Goal: Task Accomplishment & Management: Complete application form

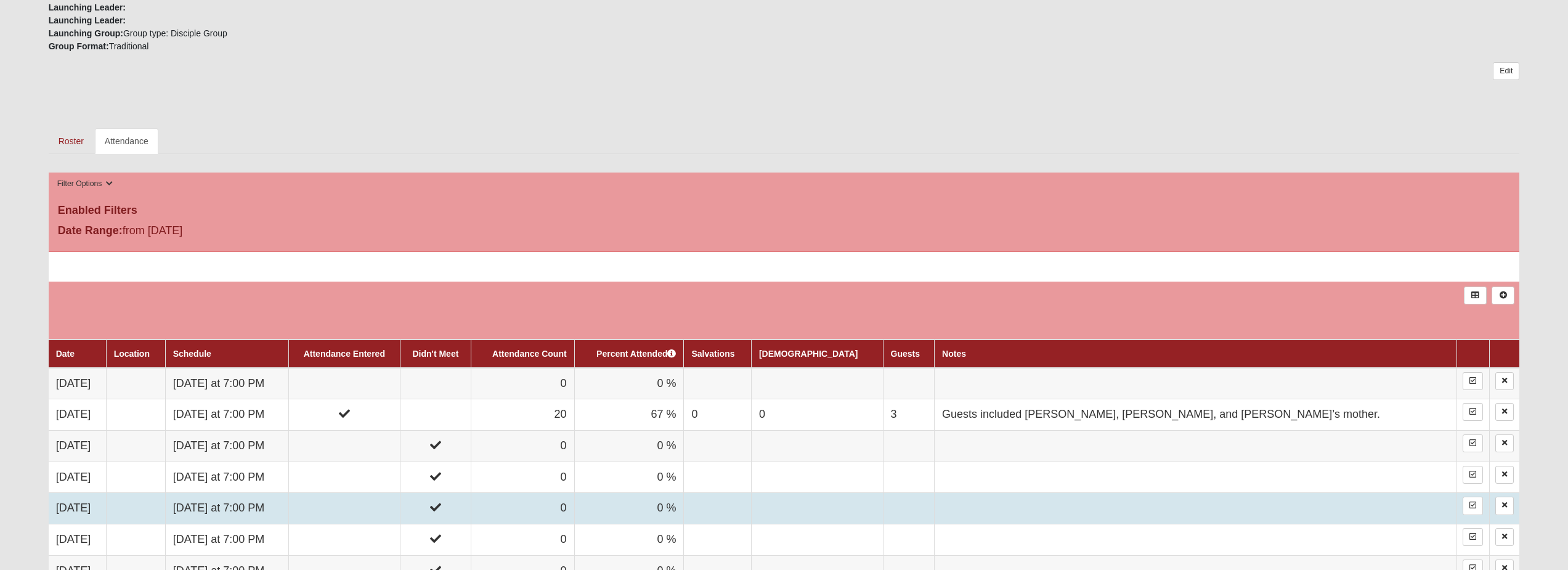
scroll to position [555, 0]
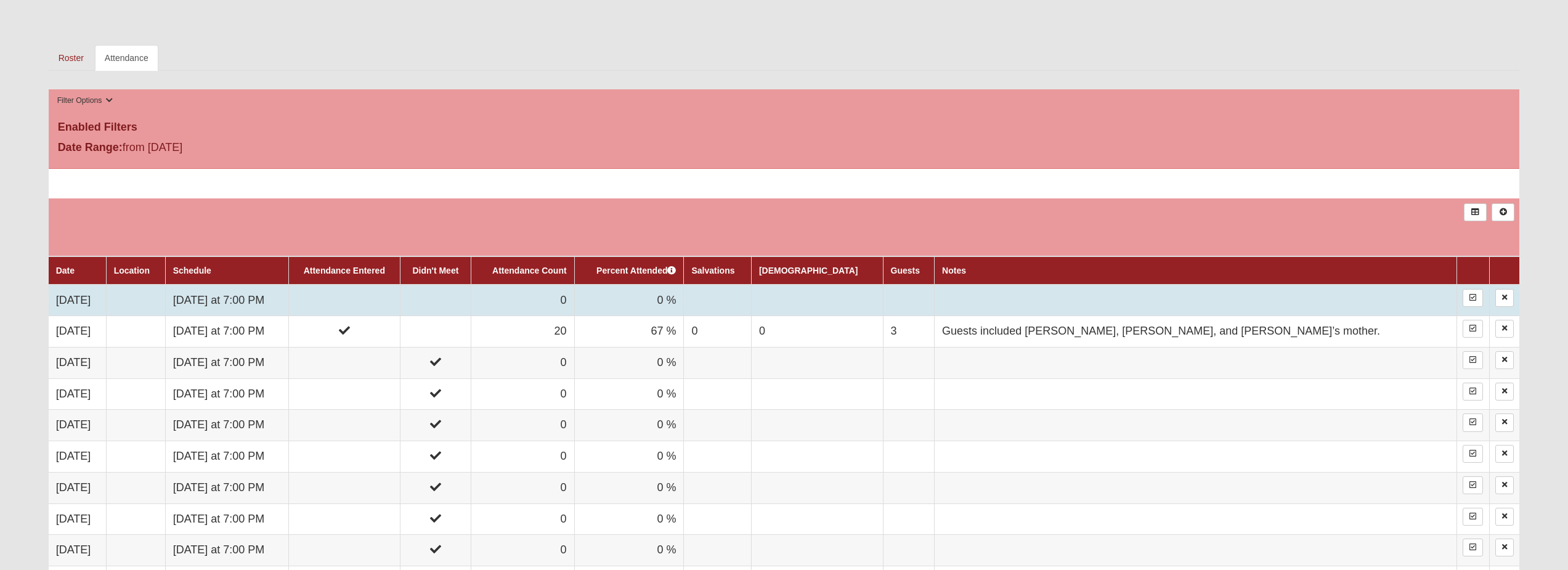
click at [97, 297] on td "[DATE]" at bounding box center [77, 300] width 58 height 31
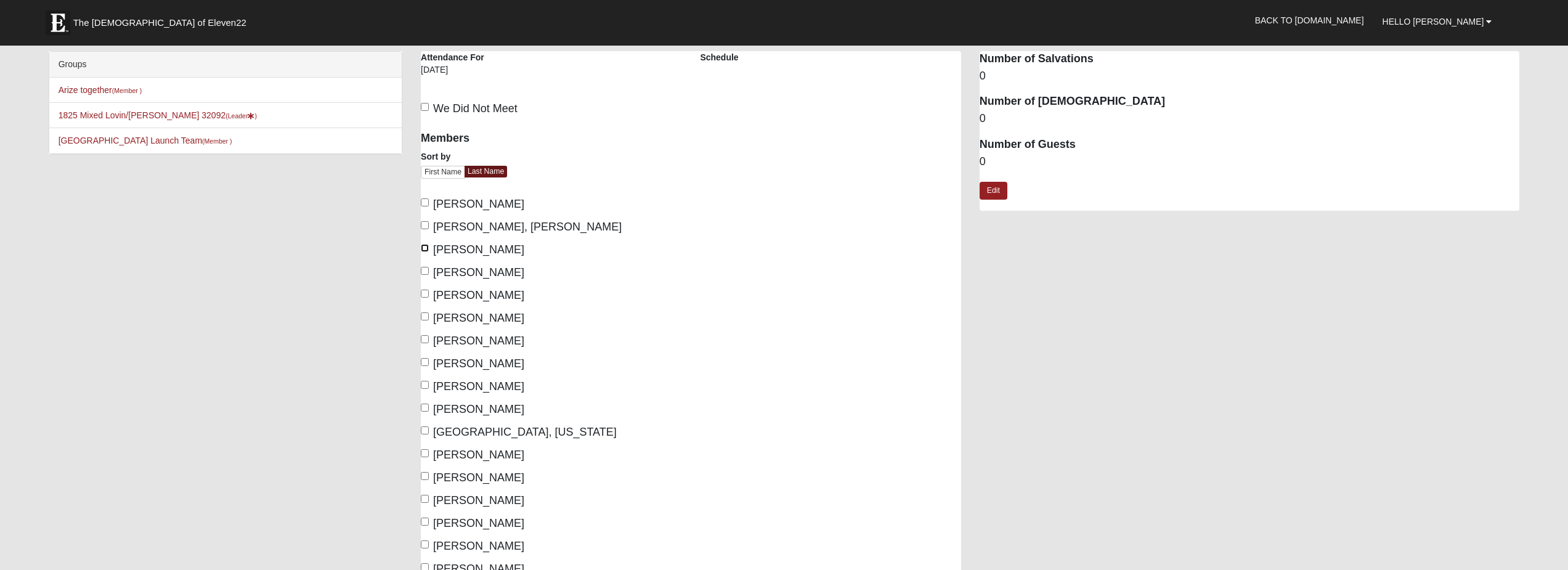
click at [424, 248] on input "[PERSON_NAME]" at bounding box center [424, 248] width 8 height 8
checkbox input "true"
click at [425, 316] on input "[PERSON_NAME]" at bounding box center [424, 316] width 8 height 8
checkbox input "true"
click at [426, 363] on input "Hale, Donna" at bounding box center [424, 362] width 8 height 8
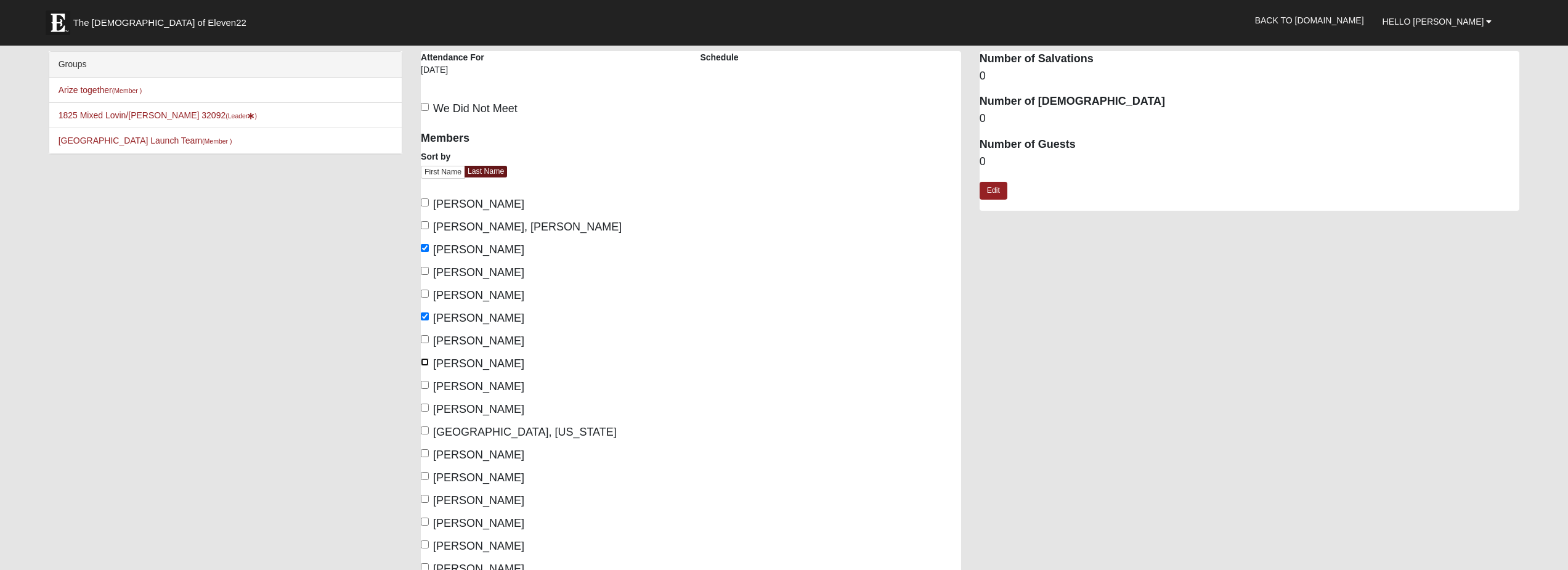
checkbox input "true"
click at [427, 384] on input "Hale, Jon" at bounding box center [424, 385] width 8 height 8
checkbox input "true"
click at [425, 411] on input "Hitchings, Raelyn" at bounding box center [424, 408] width 8 height 8
checkbox input "true"
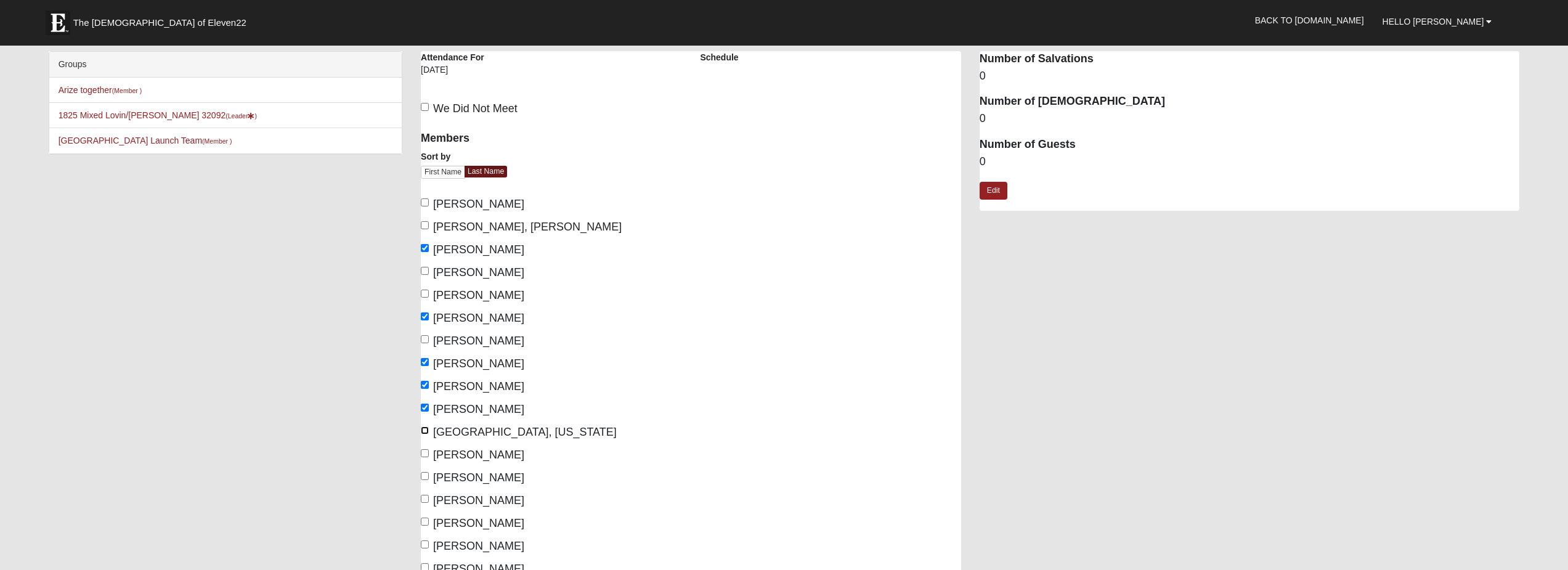
click at [425, 430] on input "Hudson, Virginia" at bounding box center [424, 430] width 8 height 8
checkbox input "true"
click at [424, 453] on input "Jarc, Dovie" at bounding box center [424, 453] width 8 height 8
checkbox input "true"
click at [427, 477] on input "Juarez, Julissa" at bounding box center [424, 476] width 8 height 8
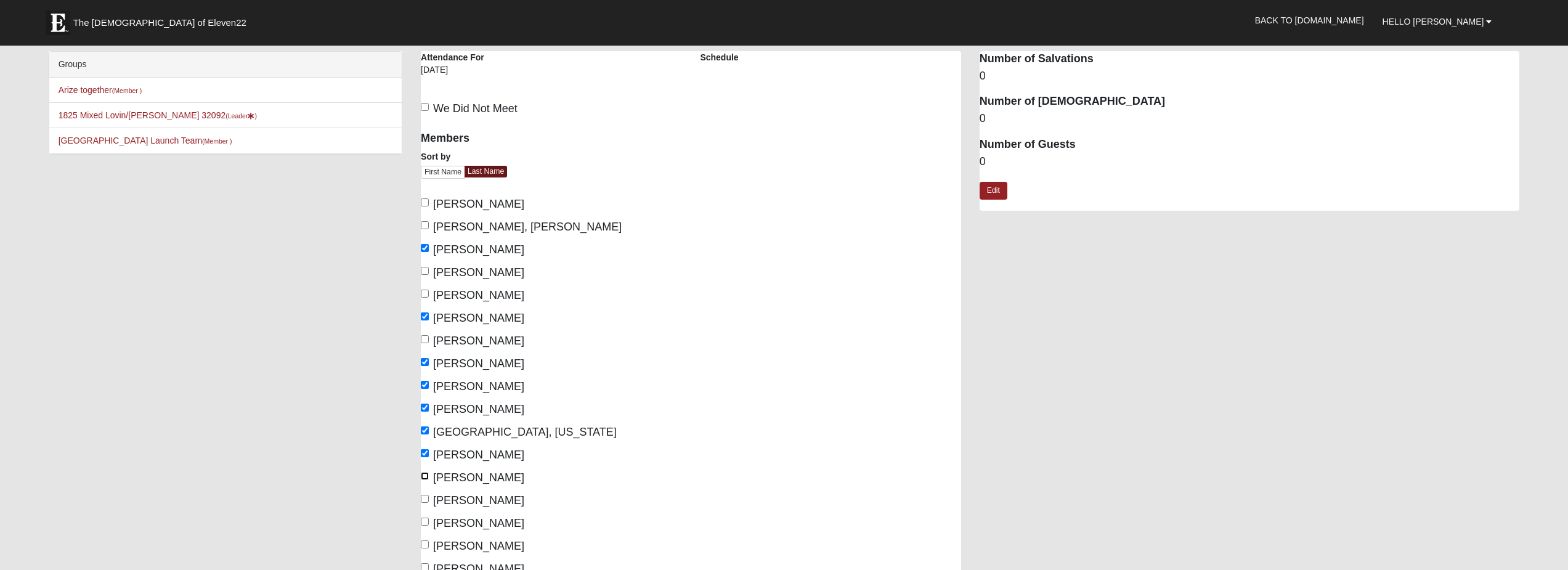
checkbox input "true"
click at [425, 500] on input "LaRue, Julia" at bounding box center [424, 499] width 8 height 8
checkbox input "true"
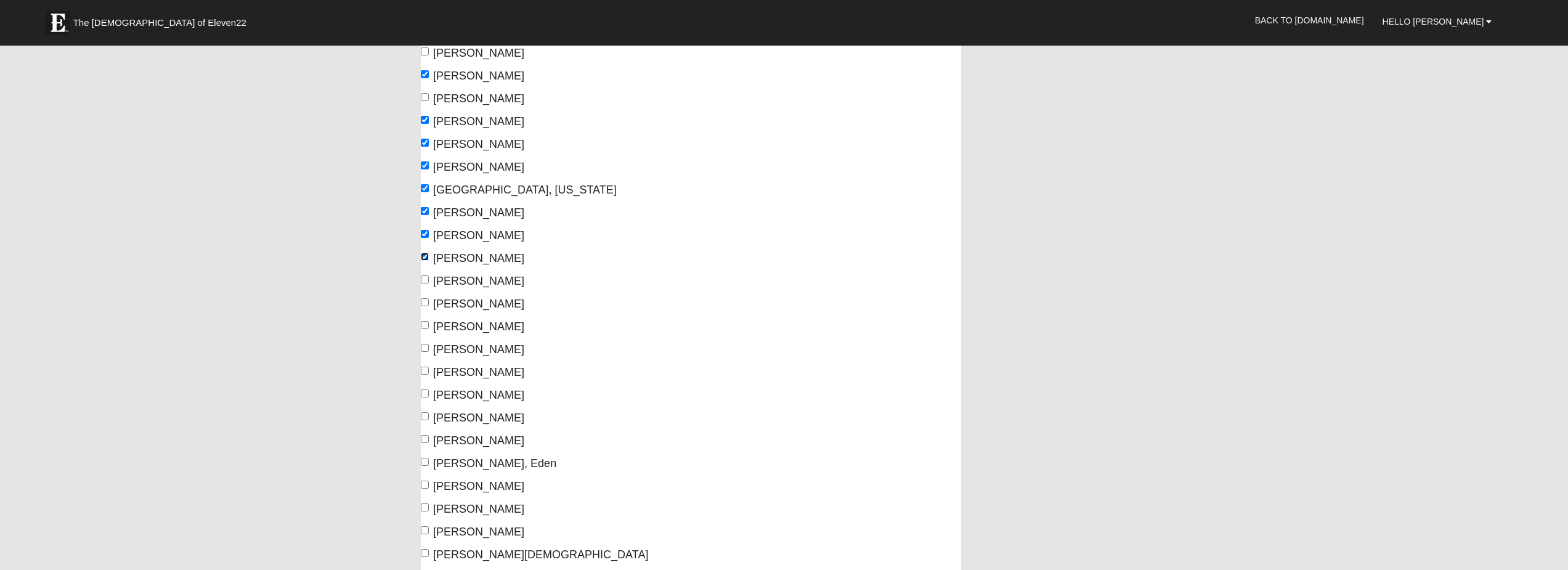
scroll to position [247, 0]
click at [424, 278] on input "Lovin, Angela" at bounding box center [424, 275] width 8 height 8
checkbox input "true"
click at [425, 323] on input "Lovin, Scott" at bounding box center [424, 321] width 8 height 8
checkbox input "true"
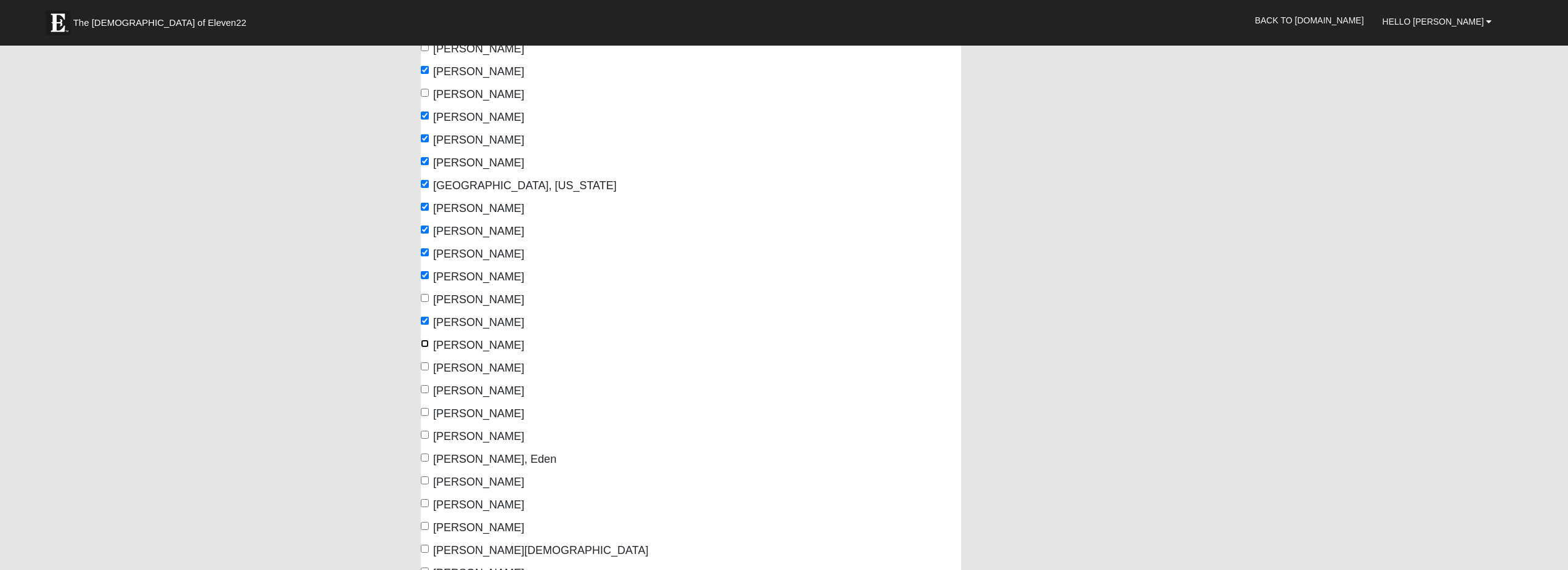
click at [424, 343] on input "Mora, Yena" at bounding box center [424, 343] width 8 height 8
checkbox input "true"
click at [425, 368] on input "Parker, Jessica" at bounding box center [424, 366] width 8 height 8
checkbox input "true"
click at [424, 389] on input "Pullen, Abby" at bounding box center [424, 389] width 8 height 8
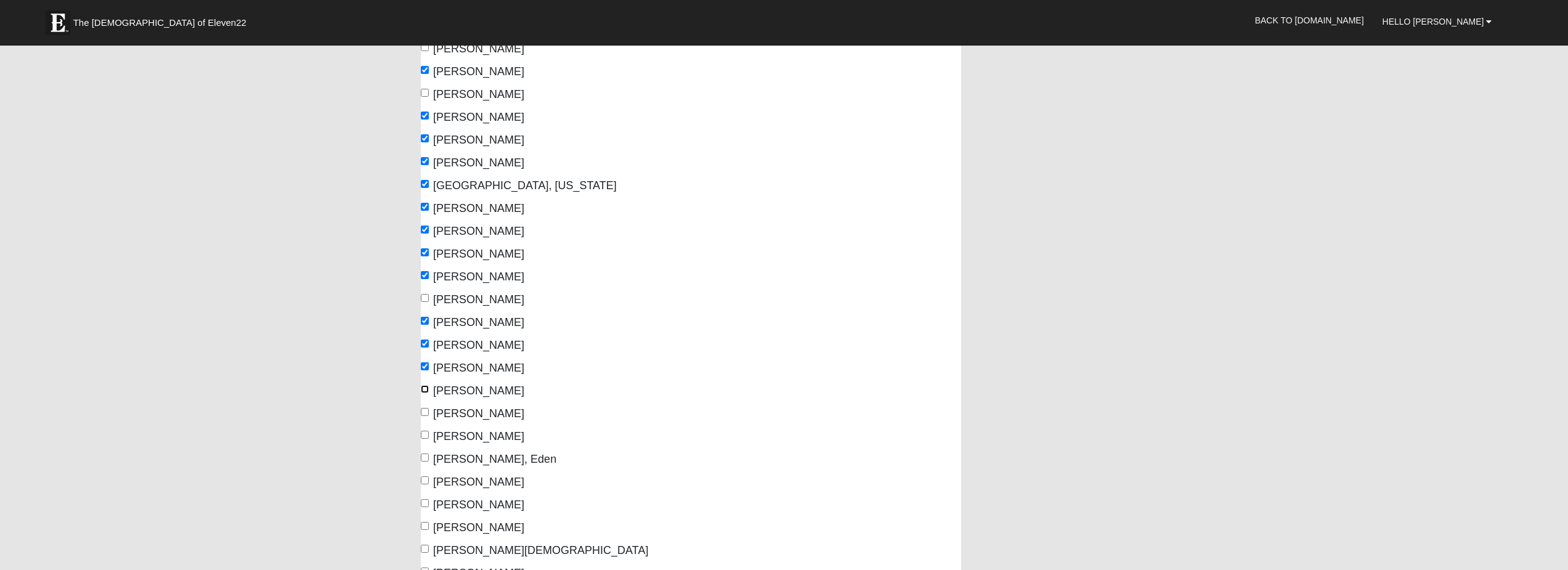
checkbox input "true"
click at [427, 409] on input "Pyle, Justin" at bounding box center [424, 412] width 8 height 8
checkbox input "true"
click at [424, 436] on input "Rahn, Sydnei" at bounding box center [424, 435] width 8 height 8
checkbox input "true"
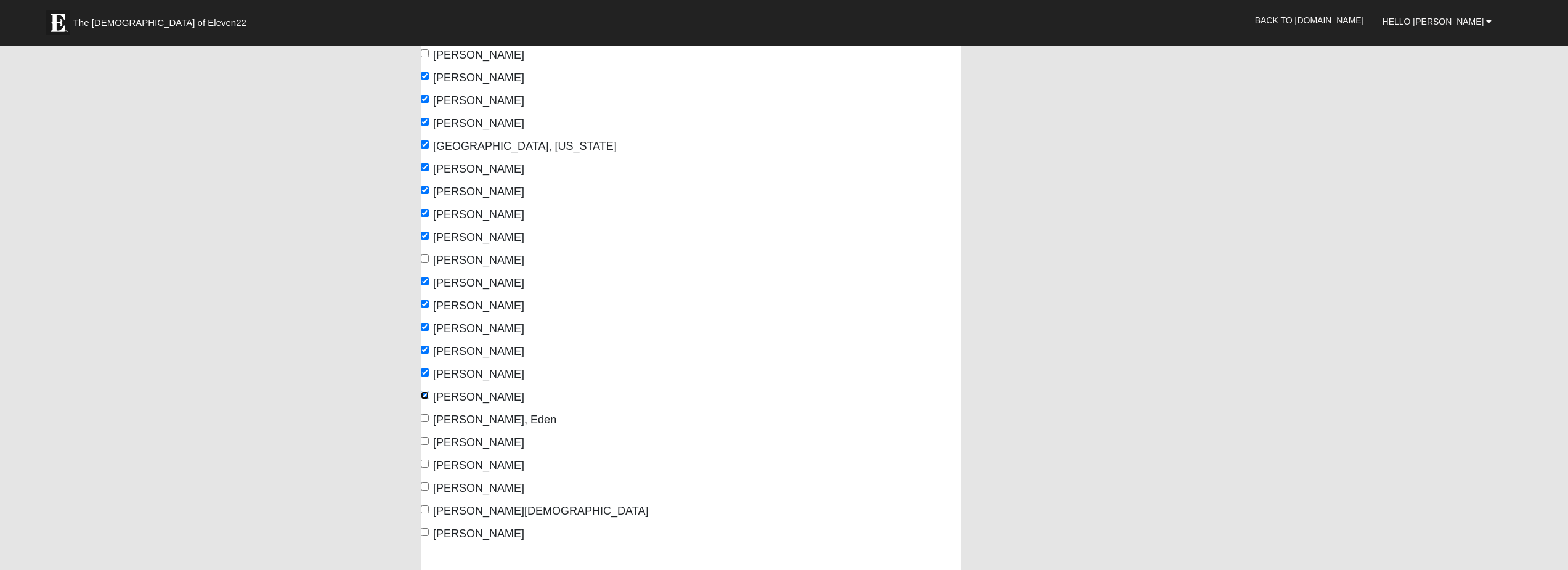
scroll to position [308, 0]
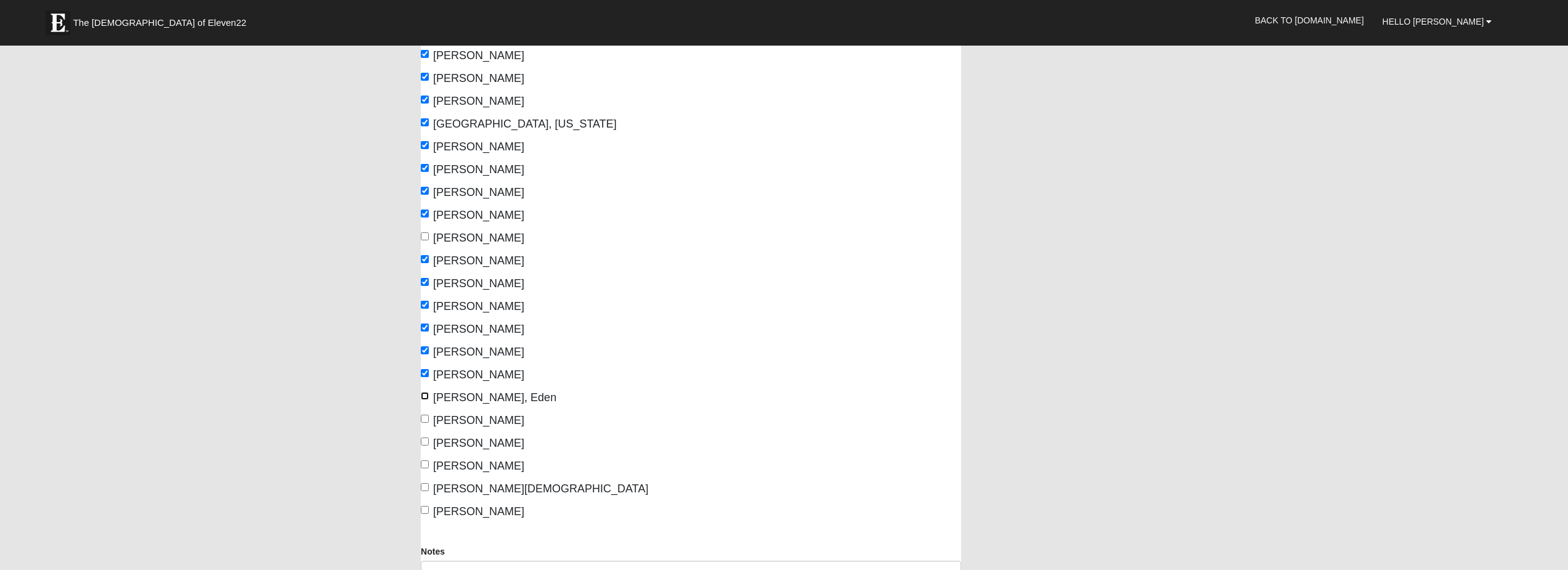
click at [427, 397] on input "Robert, Eden" at bounding box center [424, 396] width 8 height 8
checkbox input "true"
click at [424, 465] on input "Trapani, Sal" at bounding box center [424, 464] width 8 height 8
checkbox input "true"
drag, startPoint x: 425, startPoint y: 488, endPoint x: 433, endPoint y: 483, distance: 9.4
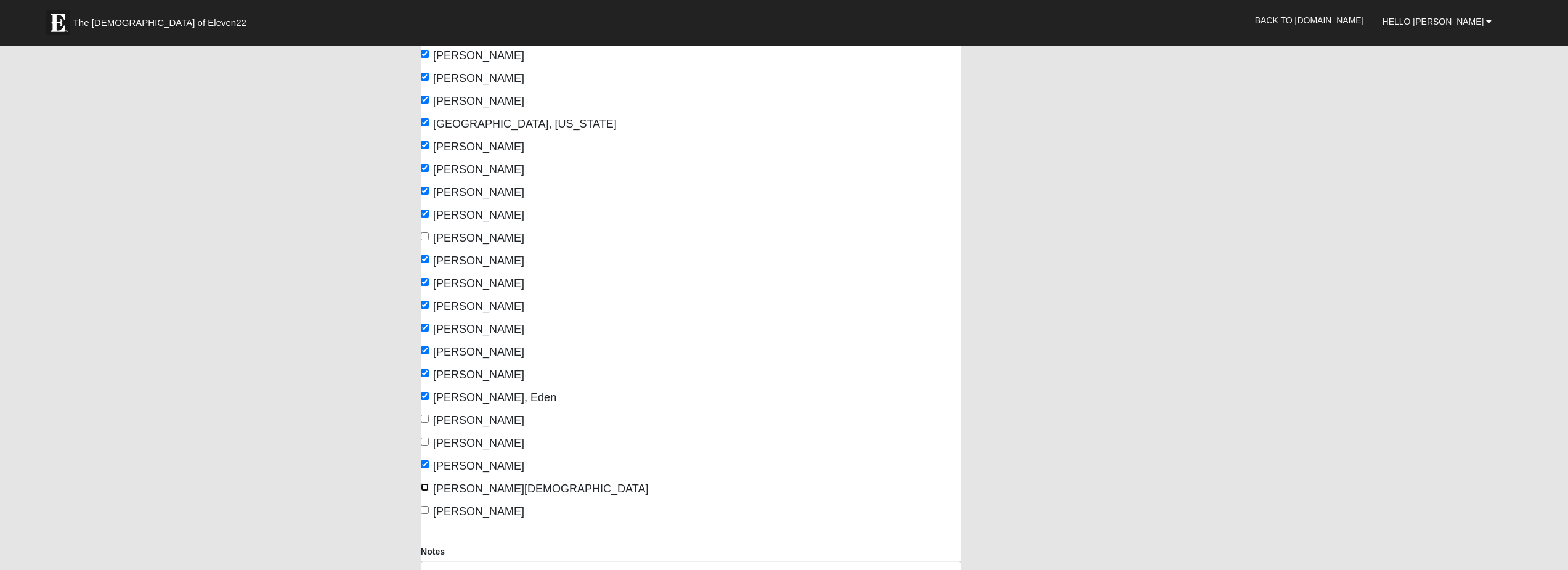
click at [426, 487] on input "Wood, Isaiah" at bounding box center [424, 487] width 8 height 8
checkbox input "true"
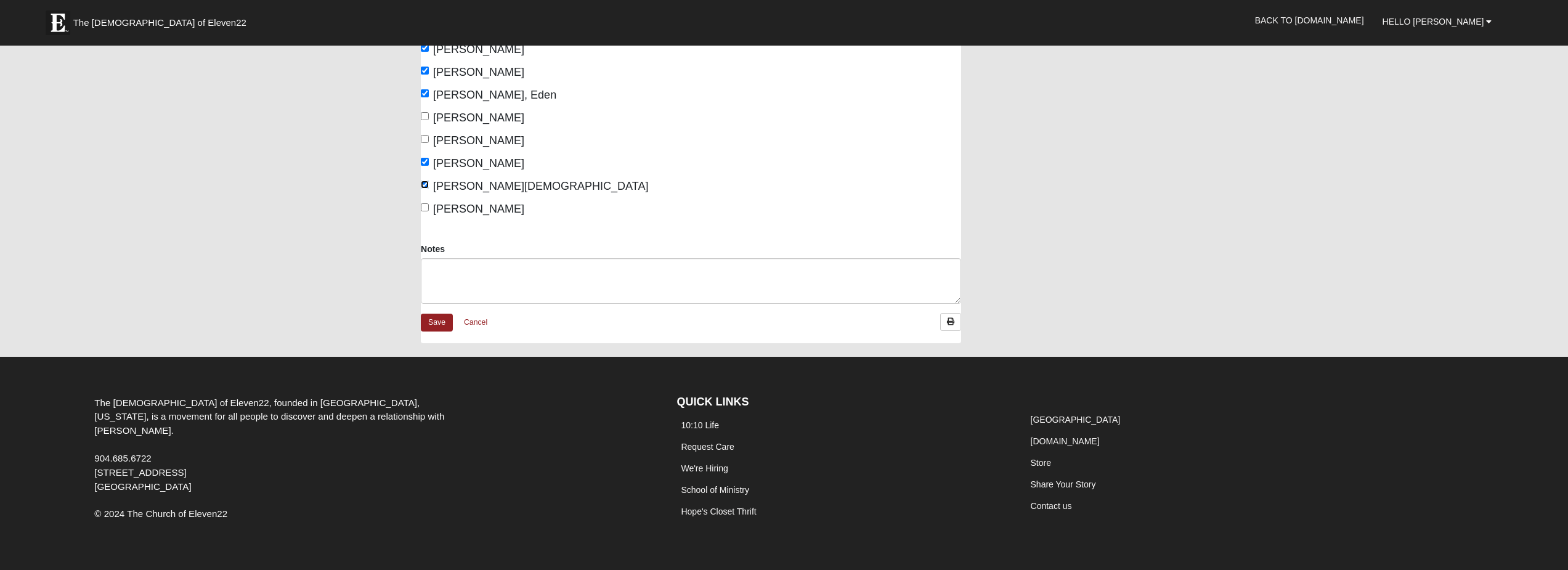
scroll to position [647, 0]
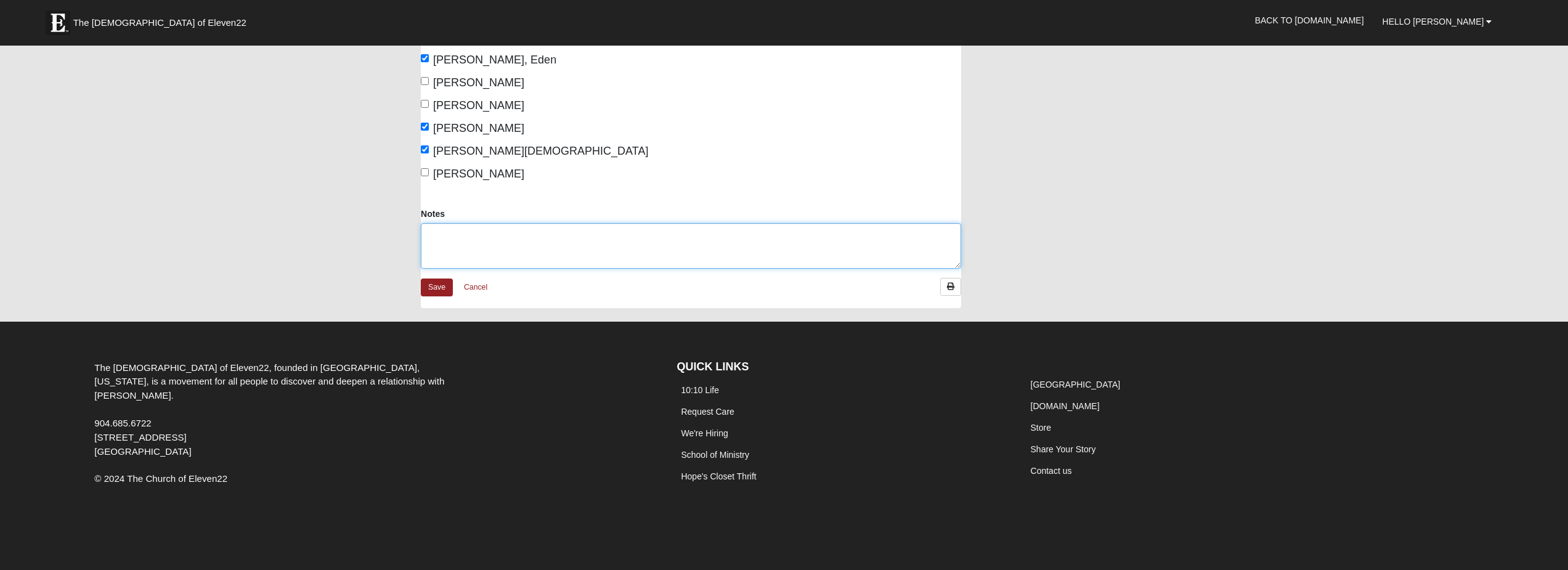
click at [440, 243] on textarea "Notes" at bounding box center [691, 246] width 541 height 46
drag, startPoint x: 440, startPoint y: 243, endPoint x: 435, endPoint y: 231, distance: 13.0
click at [435, 231] on textarea "Notes" at bounding box center [691, 246] width 541 height 46
click at [435, 231] on textarea "Notes" at bounding box center [691, 246] width 541 height 46
type textarea "[PERSON_NAME] and [PERSON_NAME] also attended"
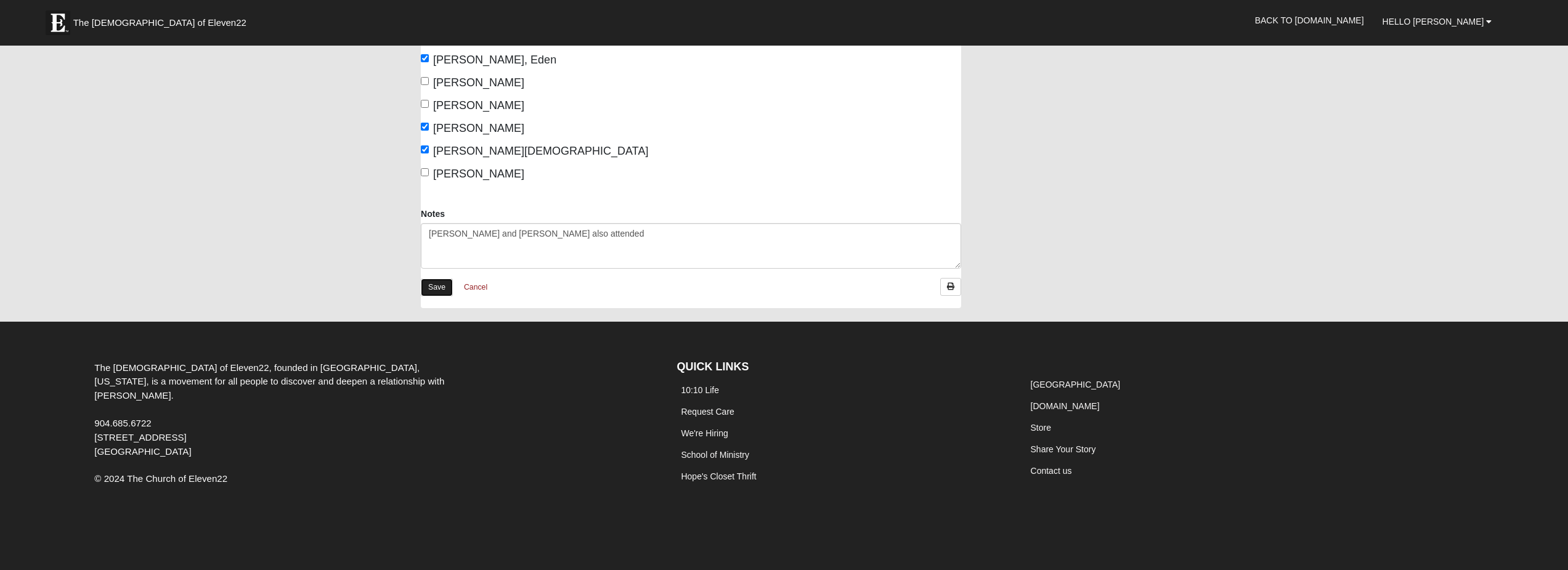
click at [442, 285] on link "Save" at bounding box center [437, 288] width 32 height 18
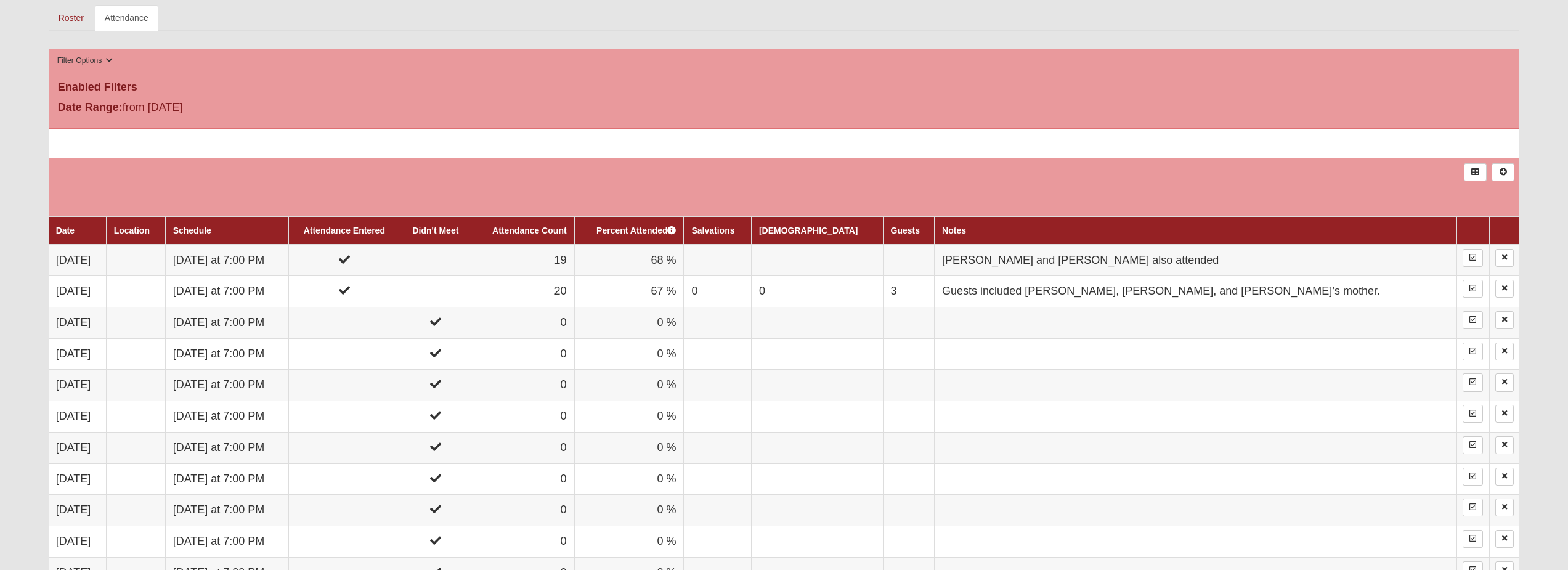
scroll to position [617, 0]
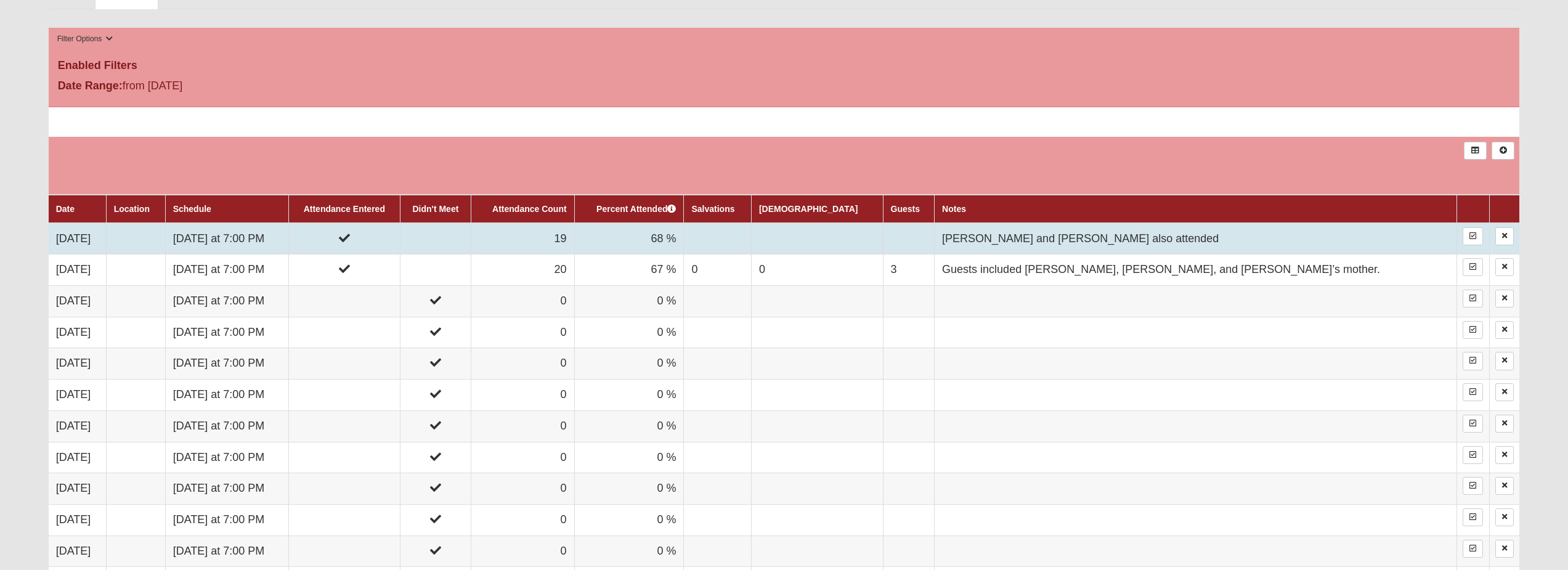
click at [102, 236] on td "[DATE]" at bounding box center [77, 238] width 58 height 31
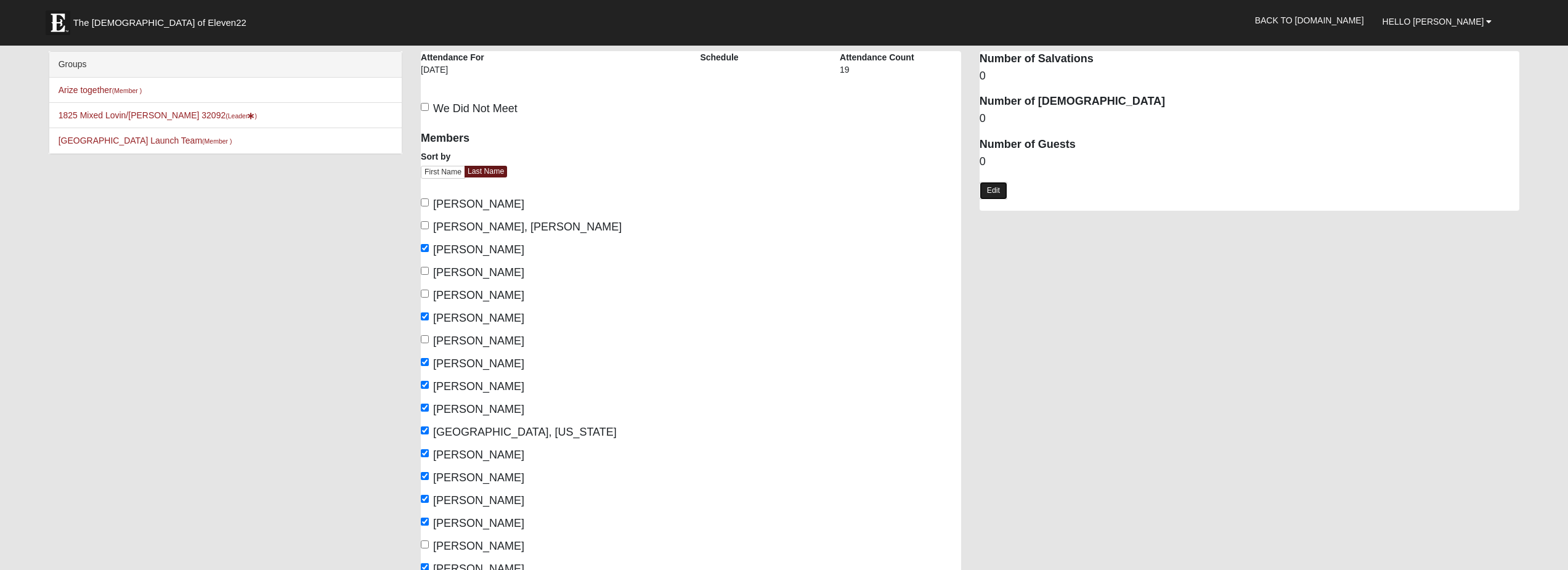
click at [995, 189] on link "Edit" at bounding box center [993, 191] width 28 height 18
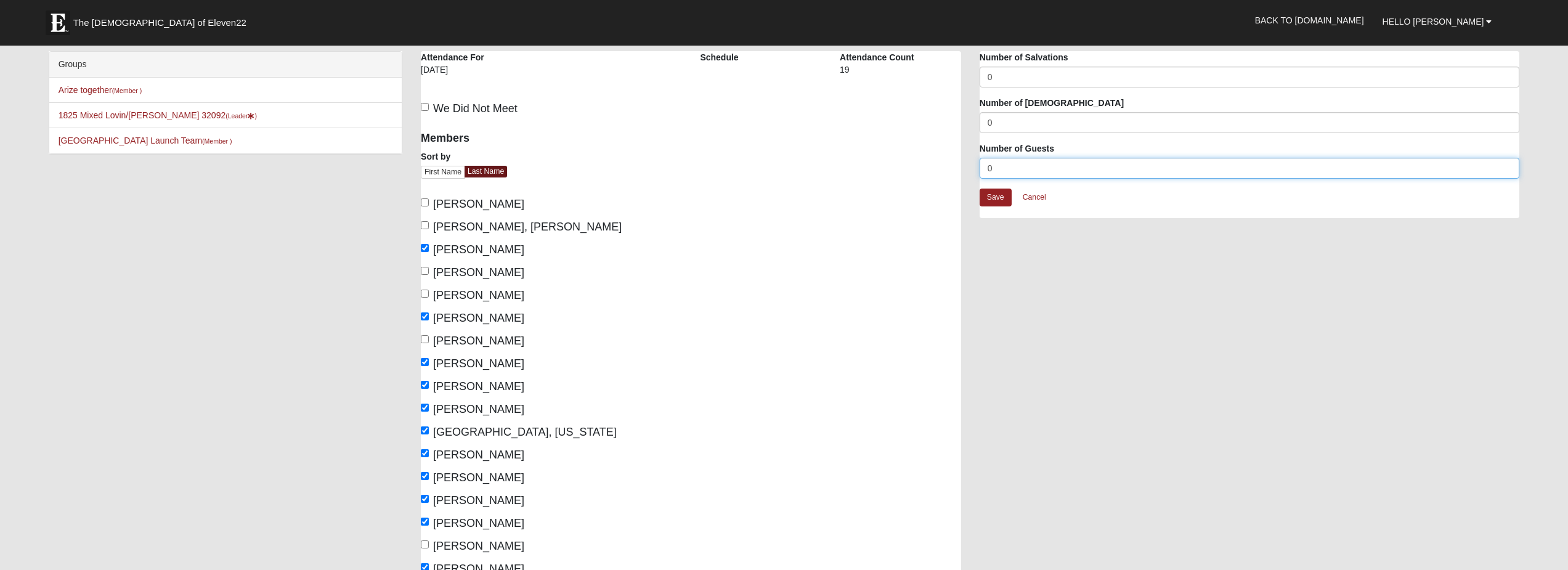
drag, startPoint x: 991, startPoint y: 168, endPoint x: 978, endPoint y: 167, distance: 13.0
click at [978, 167] on div "Attendance Occurrence Attributes Number of Salvations 0 Number of Baptisms 0 Nu…" at bounding box center [1249, 140] width 559 height 180
type input "2"
click at [997, 195] on link "Save" at bounding box center [996, 197] width 32 height 18
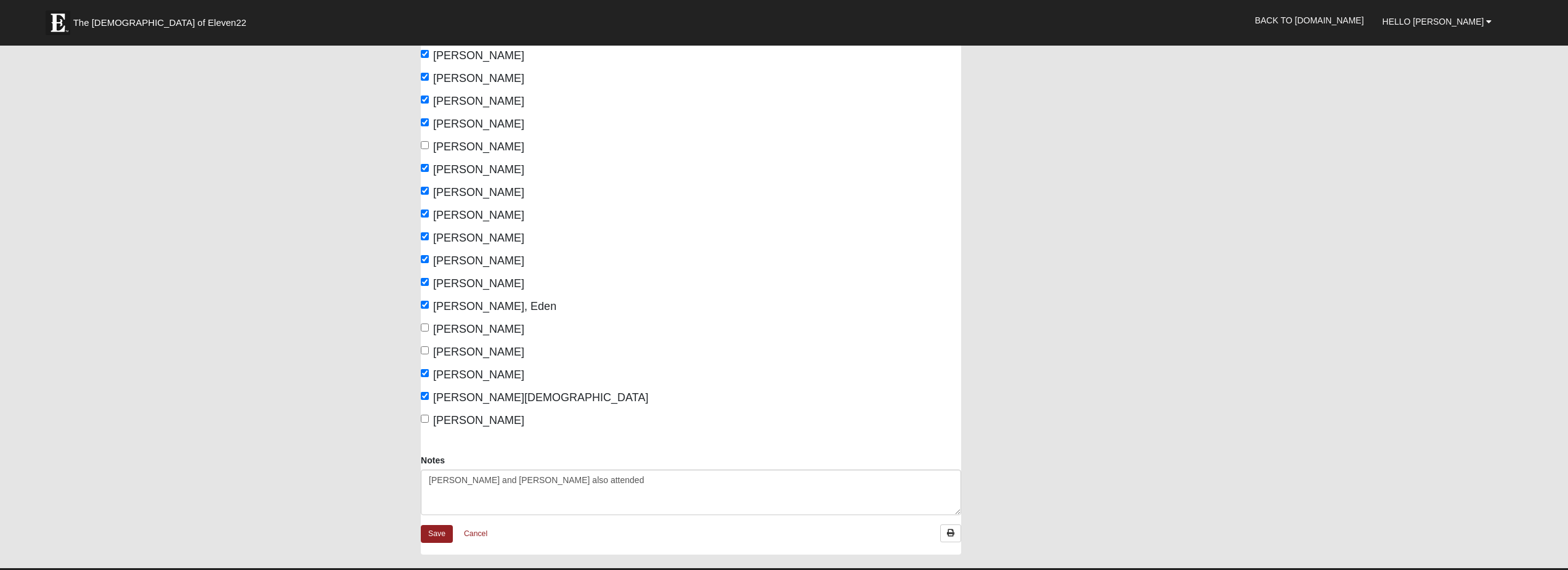
scroll to position [617, 0]
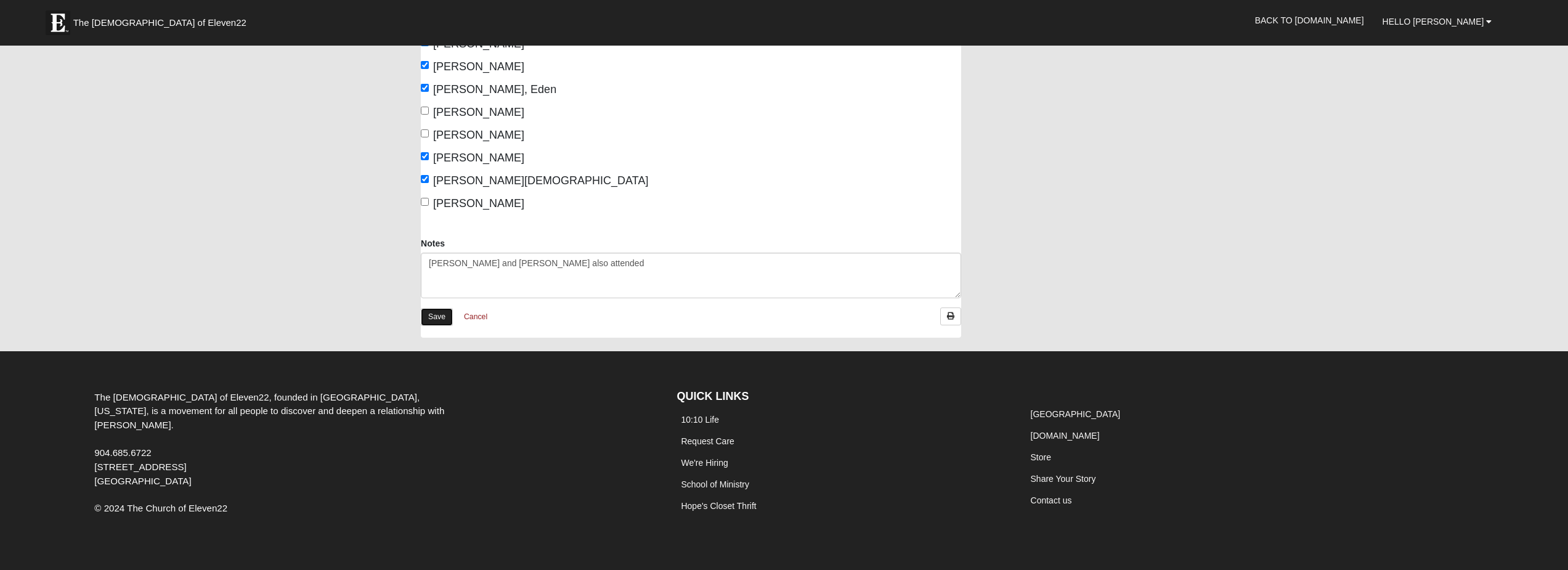
click at [440, 319] on link "Save" at bounding box center [437, 316] width 32 height 18
